Goal: Task Accomplishment & Management: Complete application form

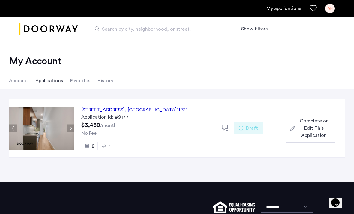
click at [115, 110] on div "[STREET_ADDRESS]" at bounding box center [134, 109] width 106 height 7
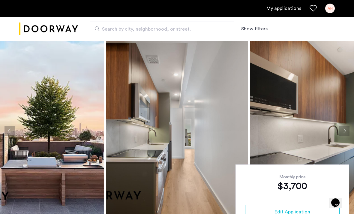
click at [213, 120] on img at bounding box center [177, 131] width 142 height 180
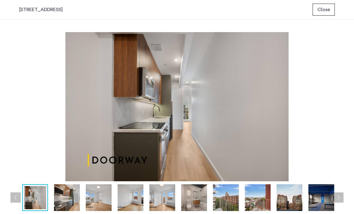
click at [17, 197] on button "Previous apartment" at bounding box center [16, 197] width 10 height 10
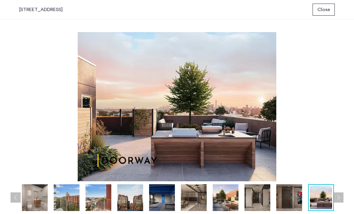
click at [16, 196] on button "Previous apartment" at bounding box center [16, 197] width 10 height 10
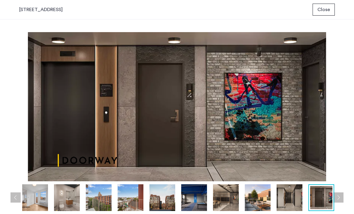
click at [19, 193] on button "Previous apartment" at bounding box center [16, 197] width 10 height 10
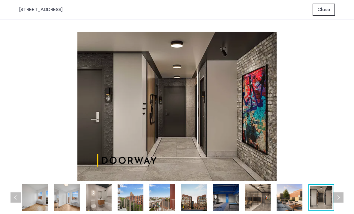
click at [38, 200] on img at bounding box center [35, 197] width 26 height 27
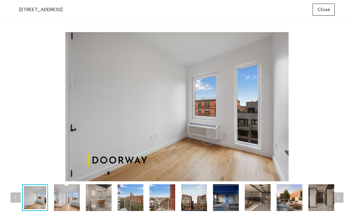
click at [68, 195] on img at bounding box center [67, 197] width 26 height 27
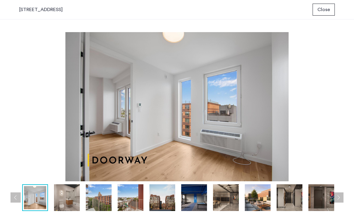
click at [66, 196] on img at bounding box center [67, 197] width 26 height 27
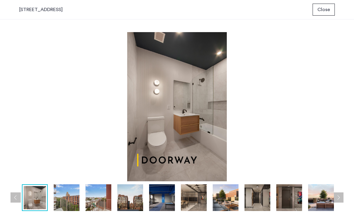
click at [66, 196] on img at bounding box center [67, 197] width 26 height 27
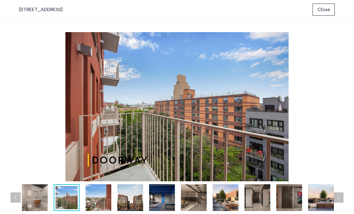
click at [92, 196] on img at bounding box center [99, 197] width 26 height 27
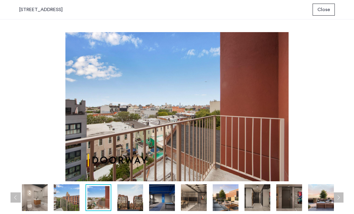
click at [124, 194] on img at bounding box center [130, 197] width 26 height 27
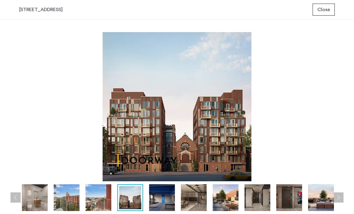
click at [159, 196] on img at bounding box center [162, 197] width 26 height 27
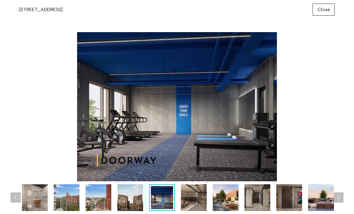
click at [189, 194] on img at bounding box center [194, 197] width 26 height 27
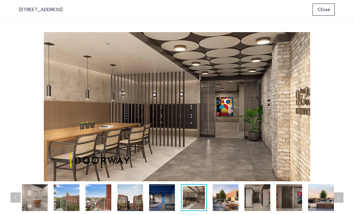
click at [223, 196] on img at bounding box center [226, 197] width 26 height 27
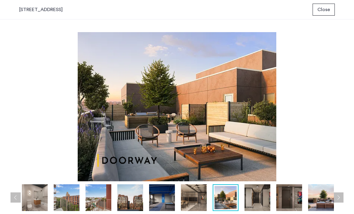
click at [256, 199] on img at bounding box center [258, 197] width 26 height 27
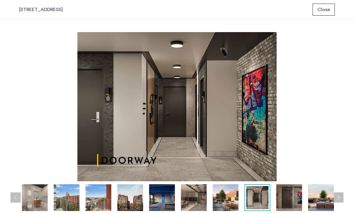
click at [286, 197] on img at bounding box center [289, 197] width 26 height 27
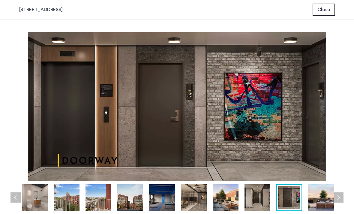
click at [317, 196] on img at bounding box center [321, 197] width 26 height 27
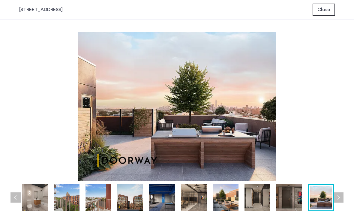
click at [336, 196] on button "Next apartment" at bounding box center [338, 197] width 10 height 10
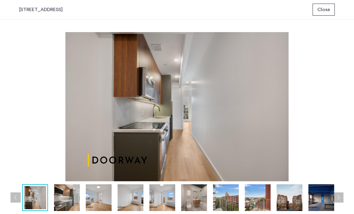
click at [336, 196] on button "Next apartment" at bounding box center [338, 197] width 10 height 10
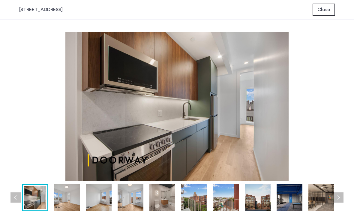
click at [336, 197] on button "Next apartment" at bounding box center [338, 197] width 10 height 10
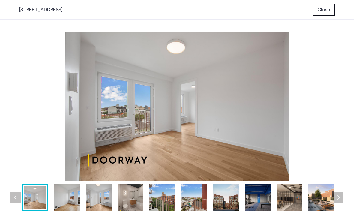
click at [336, 197] on button "Next apartment" at bounding box center [338, 197] width 10 height 10
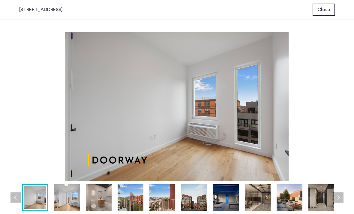
click at [336, 193] on button "Next apartment" at bounding box center [338, 197] width 10 height 10
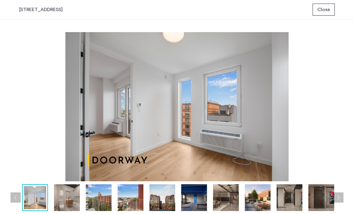
click at [336, 197] on button "Next apartment" at bounding box center [338, 197] width 10 height 10
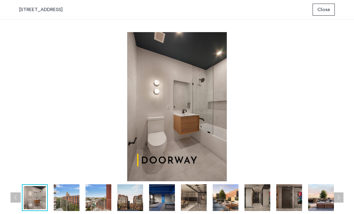
click at [337, 197] on button "Next apartment" at bounding box center [338, 197] width 10 height 10
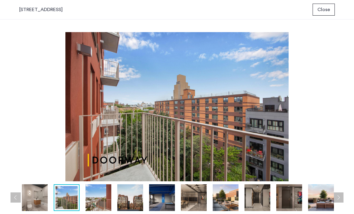
click at [16, 197] on button "Previous apartment" at bounding box center [16, 197] width 10 height 10
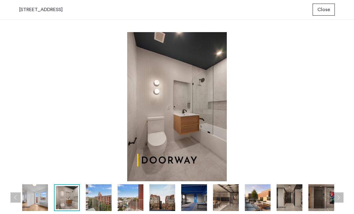
click at [339, 195] on button "Next apartment" at bounding box center [338, 197] width 10 height 10
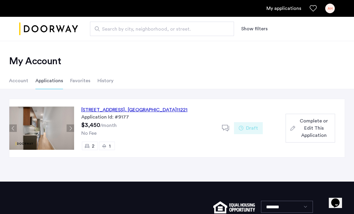
click at [311, 129] on span "Complete or Edit This Application" at bounding box center [314, 128] width 33 height 22
click at [249, 127] on span "Draft" at bounding box center [252, 128] width 12 height 7
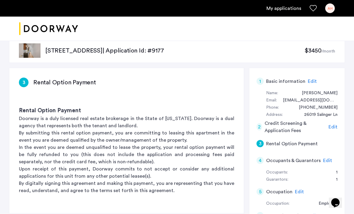
scroll to position [13, 0]
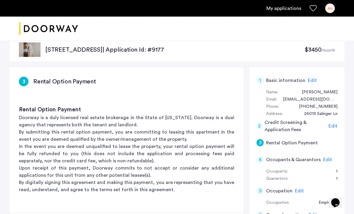
click at [258, 143] on div "3" at bounding box center [260, 142] width 7 height 7
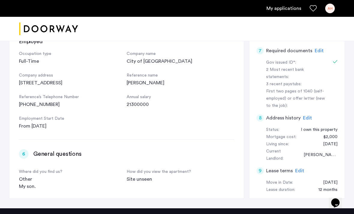
scroll to position [317, 0]
click at [233, 175] on div "Site unseen" at bounding box center [181, 178] width 108 height 7
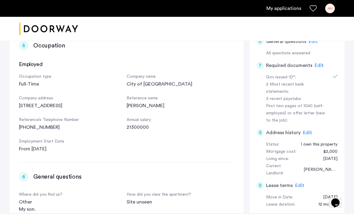
scroll to position [185, 0]
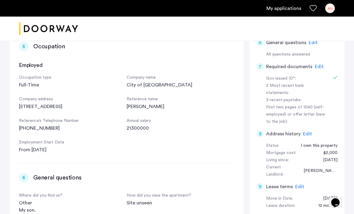
click at [317, 65] on span "Edit" at bounding box center [319, 66] width 9 height 5
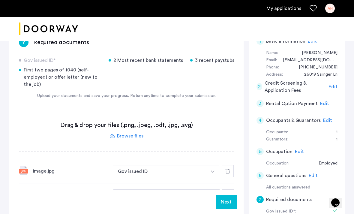
scroll to position [52, 0]
click at [146, 60] on div "2 Most recent bank statements" at bounding box center [146, 60] width 74 height 7
click at [120, 62] on div "2 Most recent bank statements" at bounding box center [146, 60] width 74 height 7
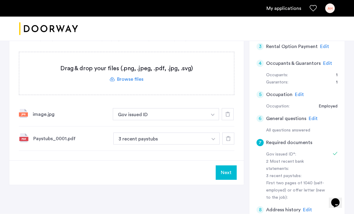
scroll to position [109, 0]
click at [135, 80] on label at bounding box center [126, 74] width 215 height 43
click at [0, 0] on input "file" at bounding box center [0, 0] width 0 height 0
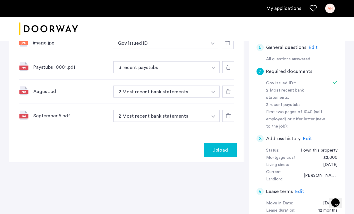
scroll to position [177, 0]
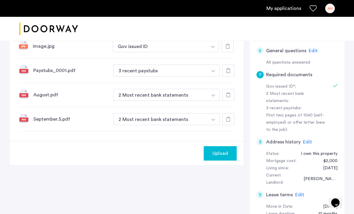
click at [222, 152] on span "Upload" at bounding box center [220, 153] width 16 height 7
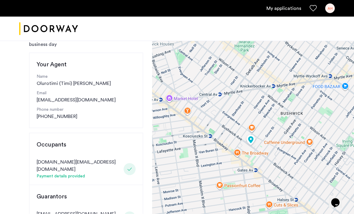
scroll to position [54, 0]
